Goal: Transaction & Acquisition: Purchase product/service

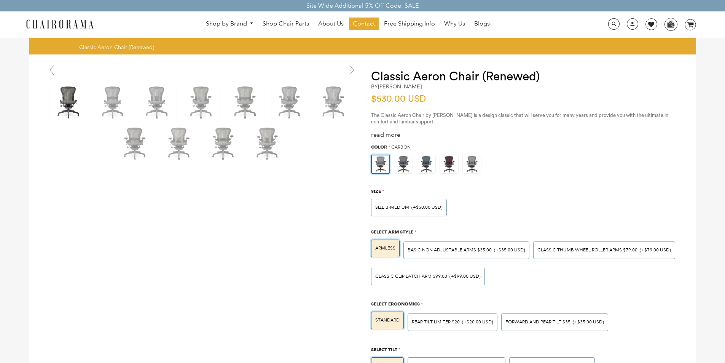
click at [397, 361] on div "STANDARD" at bounding box center [387, 366] width 33 height 18
click at [0, 0] on input "STANDARD" at bounding box center [0, 0] width 0 height 0
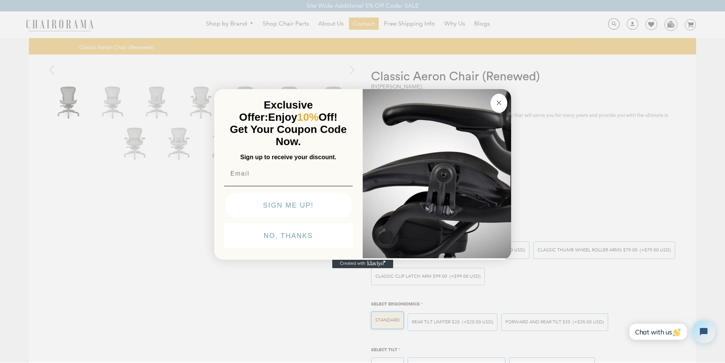
click at [311, 218] on button "SIGN ME UP!" at bounding box center [289, 205] width 126 height 25
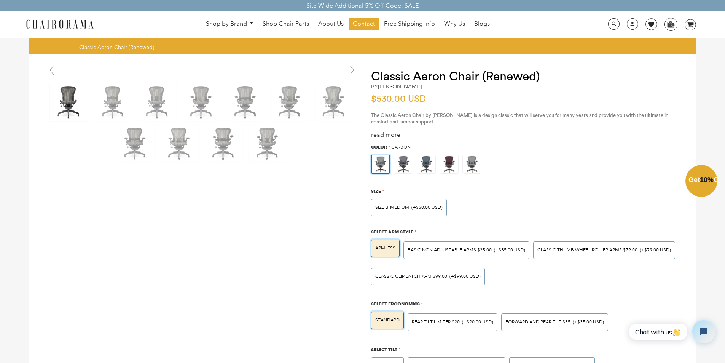
click at [686, 24] on div "Close dialog Exclusive Offer: Enjoy 10% Off! Get Your Coupon Code Now. Sign up …" at bounding box center [362, 180] width 725 height 363
click at [271, 19] on link "Shop Chair Parts" at bounding box center [286, 24] width 54 height 12
